Goal: Obtain resource: Obtain resource

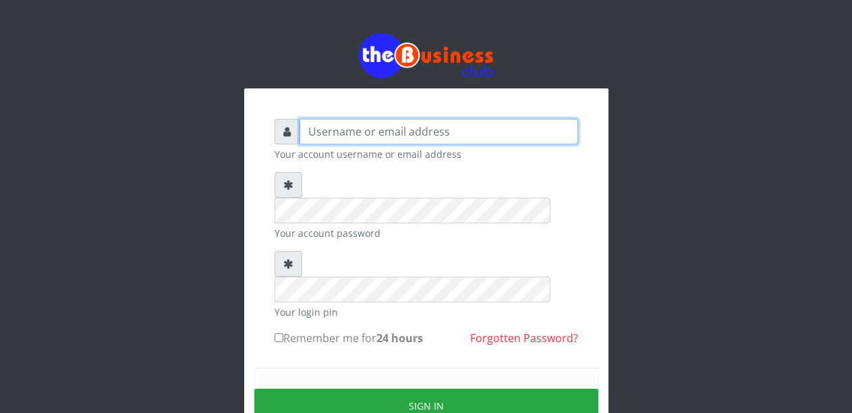
click at [318, 144] on input "text" at bounding box center [438, 132] width 279 height 26
type input "Malamsidi3030"
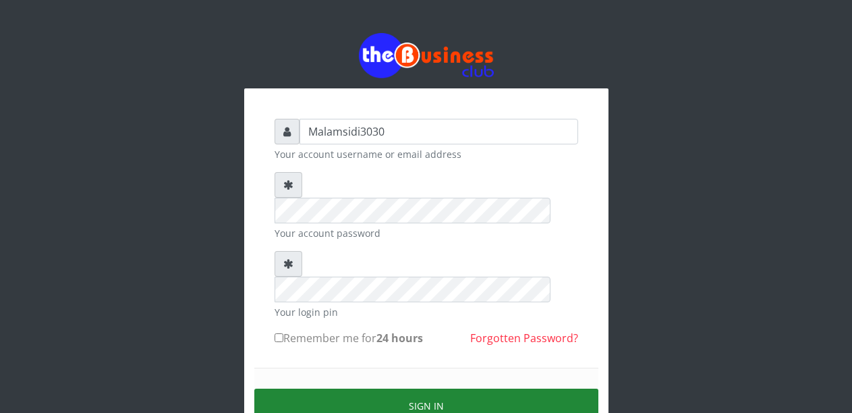
click at [362, 389] on button "Sign in" at bounding box center [426, 406] width 344 height 34
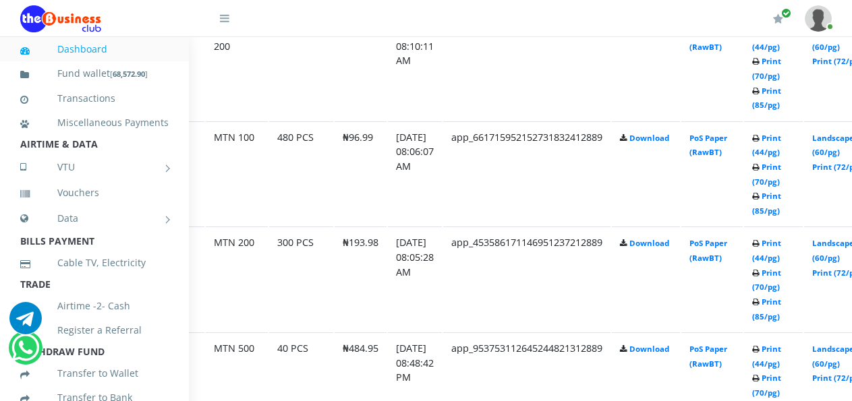
scroll to position [943, 66]
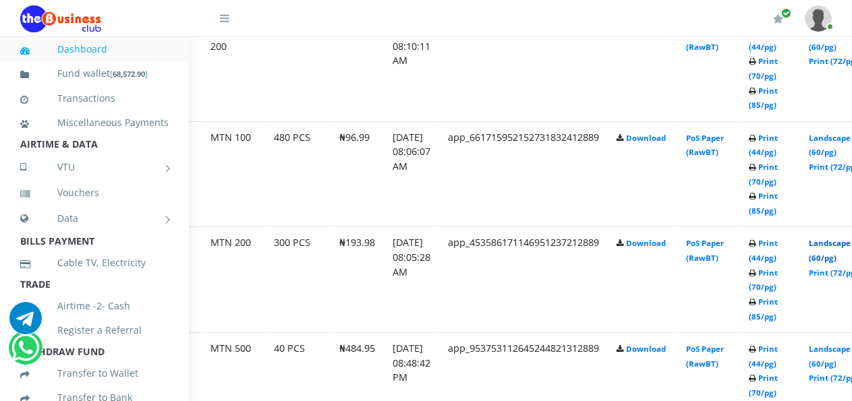
click at [843, 247] on link "Landscape (60/pg)" at bounding box center [830, 250] width 42 height 25
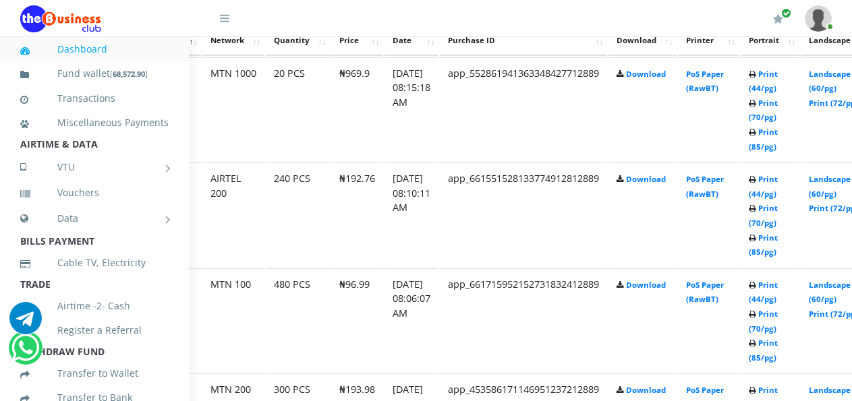
scroll to position [858, 66]
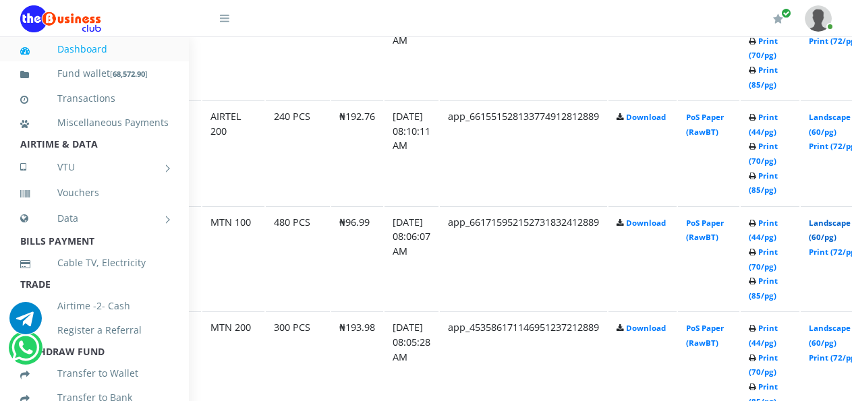
click at [840, 226] on link "Landscape (60/pg)" at bounding box center [830, 230] width 42 height 25
click at [836, 120] on link "Landscape (60/pg)" at bounding box center [830, 124] width 42 height 25
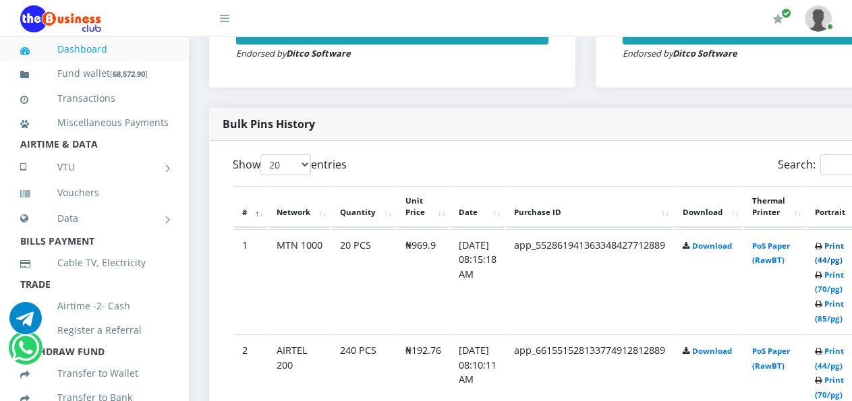
click at [840, 251] on link "Print (44/pg)" at bounding box center [829, 253] width 29 height 25
